Goal: Find specific fact

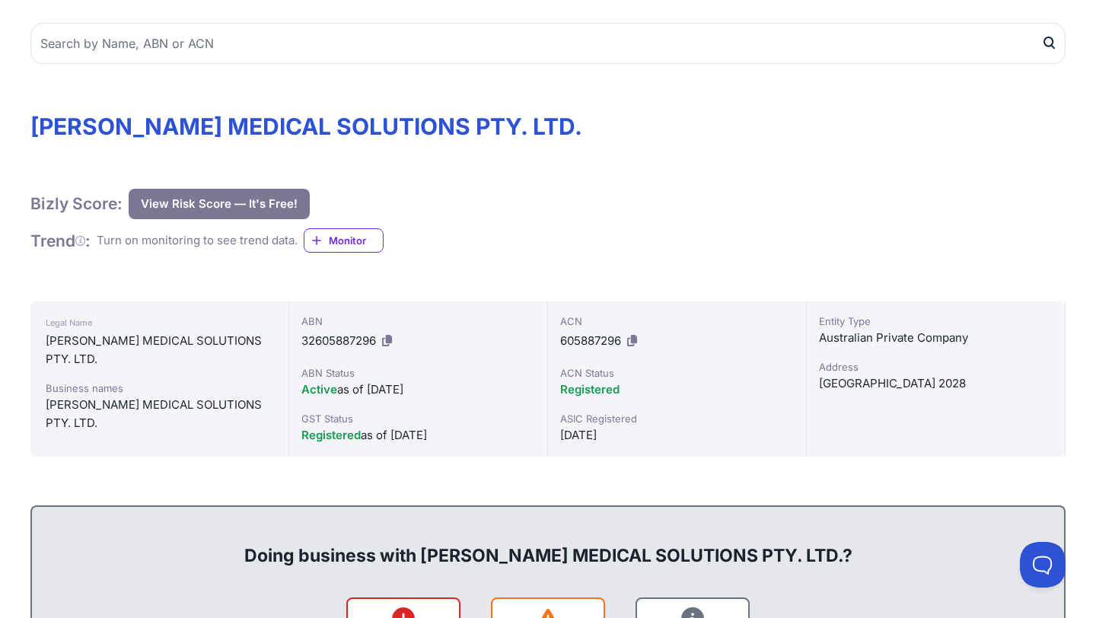
scroll to position [132, 0]
click at [607, 342] on span "605887296" at bounding box center [590, 341] width 61 height 14
copy span "605887296"
click at [480, 320] on div "ABN" at bounding box center [418, 321] width 234 height 15
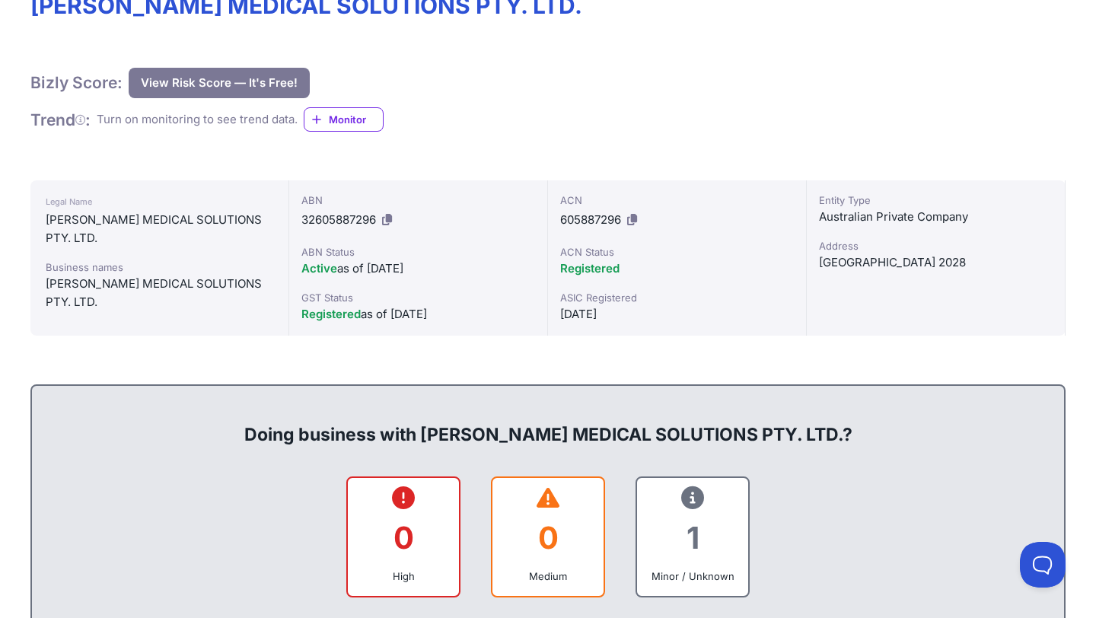
scroll to position [263, 0]
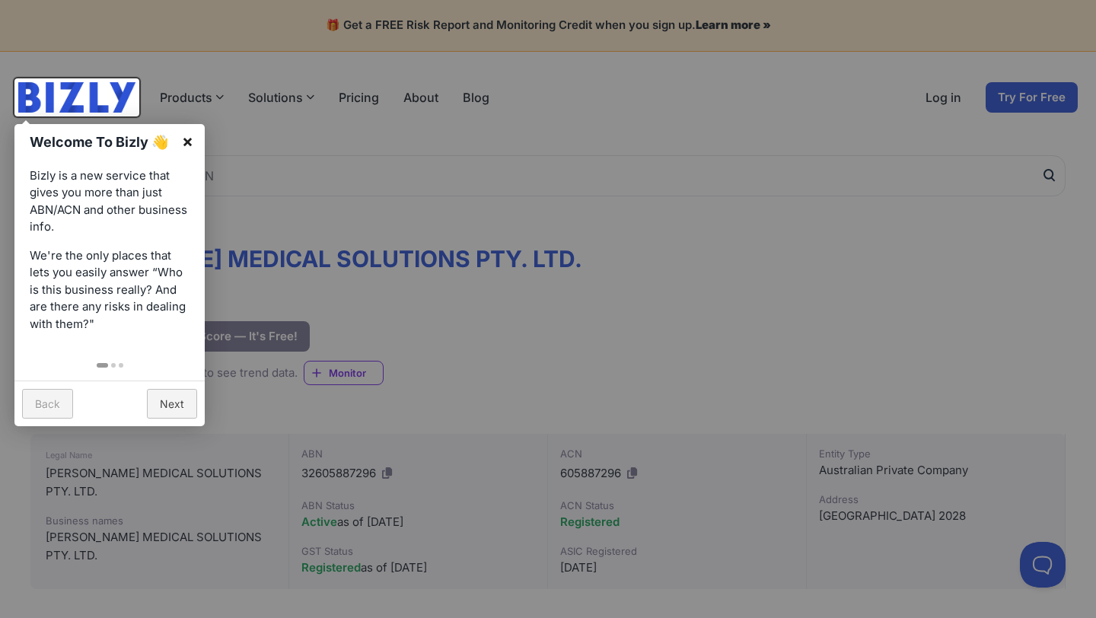
click at [191, 145] on link "×" at bounding box center [187, 141] width 34 height 34
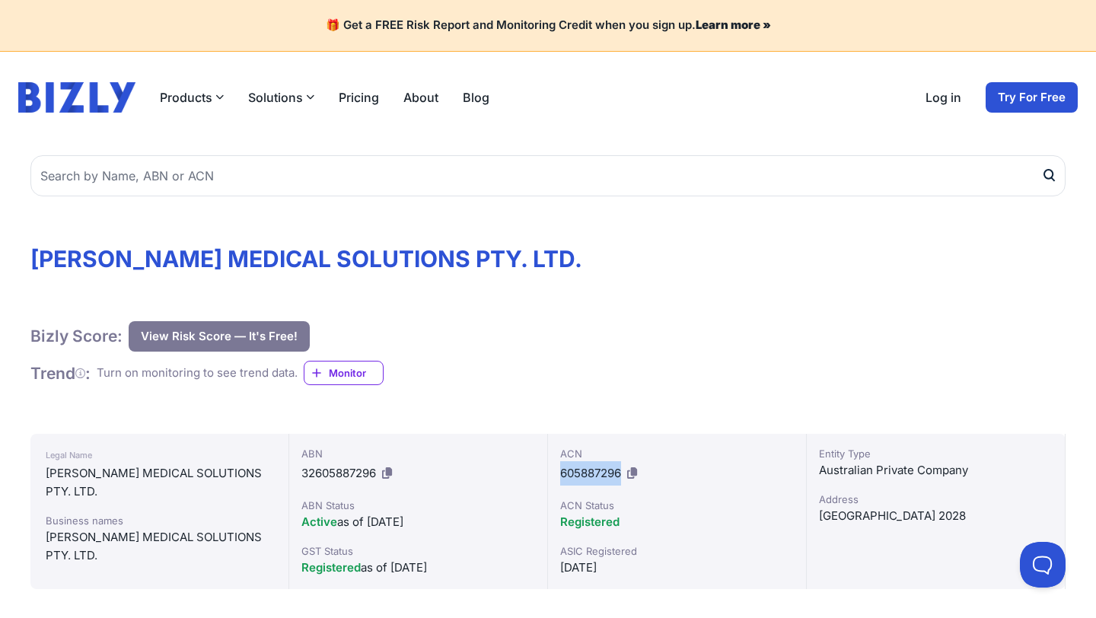
drag, startPoint x: 560, startPoint y: 475, endPoint x: 620, endPoint y: 467, distance: 60.6
click at [620, 467] on span "605887296" at bounding box center [590, 473] width 61 height 14
copy span "605887296"
